Goal: Task Accomplishment & Management: Manage account settings

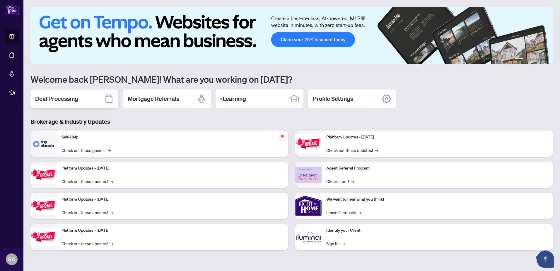
click at [68, 96] on h2 "Deal Processing" at bounding box center [56, 99] width 43 height 8
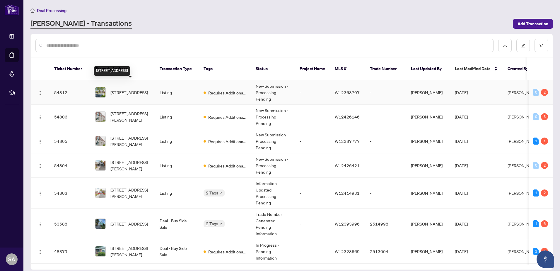
click at [125, 89] on span "[STREET_ADDRESS]" at bounding box center [130, 92] width 38 height 6
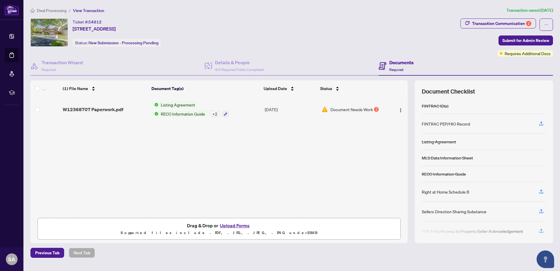
click at [350, 109] on span "Document Needs Work" at bounding box center [352, 109] width 43 height 6
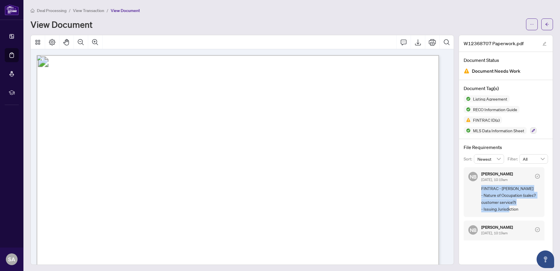
drag, startPoint x: 477, startPoint y: 188, endPoint x: 524, endPoint y: 207, distance: 49.9
click at [524, 207] on span "FINTRAC - [PERSON_NAME] - Nature of Occupation (sales? customer service?) - Iss…" at bounding box center [511, 199] width 59 height 28
drag, startPoint x: 524, startPoint y: 207, endPoint x: 544, endPoint y: 199, distance: 22.3
click at [544, 199] on div "File Requirements Sort: Newest Filter: All NB [PERSON_NAME] [DATE], 10:19am FIN…" at bounding box center [506, 192] width 94 height 106
drag, startPoint x: 544, startPoint y: 196, endPoint x: 546, endPoint y: 206, distance: 10.9
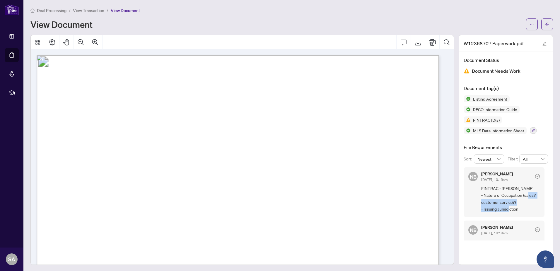
click at [546, 206] on div "File Requirements Sort: Newest Filter: All NB [PERSON_NAME] [DATE], 10:19am FIN…" at bounding box center [506, 192] width 94 height 106
click at [427, 8] on div "Deal Processing / View Transaction / View Document" at bounding box center [291, 10] width 523 height 7
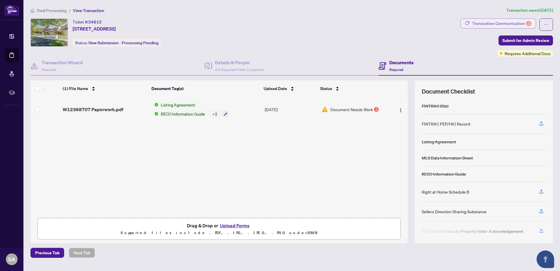
click at [529, 26] on div "2" at bounding box center [528, 23] width 5 height 5
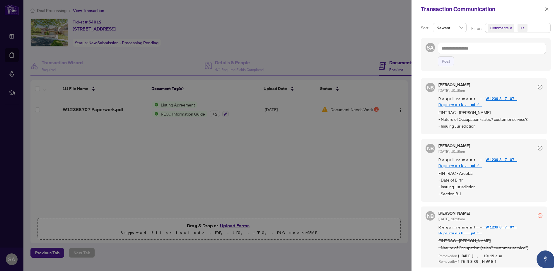
scroll to position [1, 0]
click at [386, 44] on div at bounding box center [280, 135] width 560 height 271
click at [547, 7] on icon "close" at bounding box center [547, 9] width 4 height 4
